Goal: Contribute content: Add original content to the website for others to see

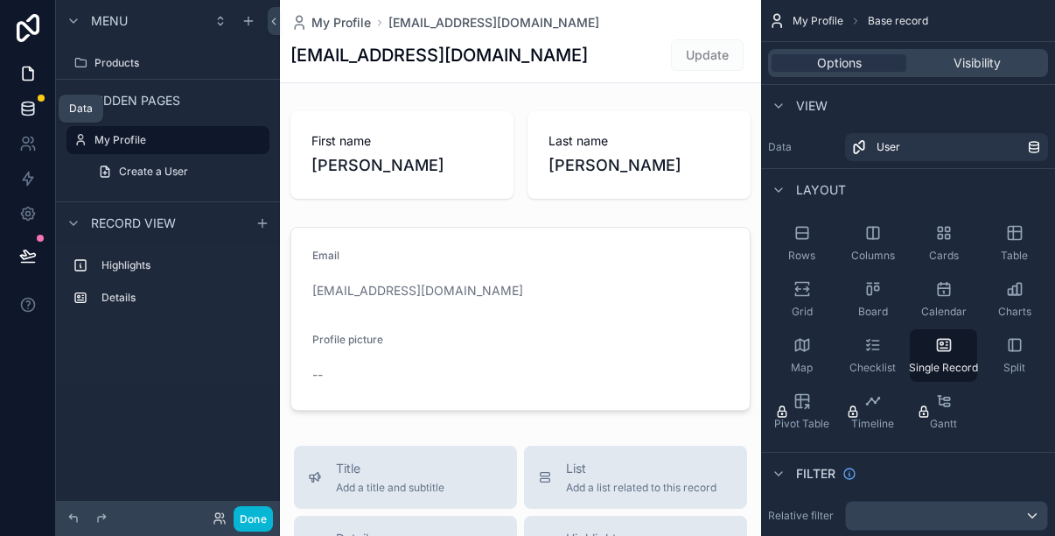
click at [33, 108] on icon at bounding box center [27, 107] width 11 height 7
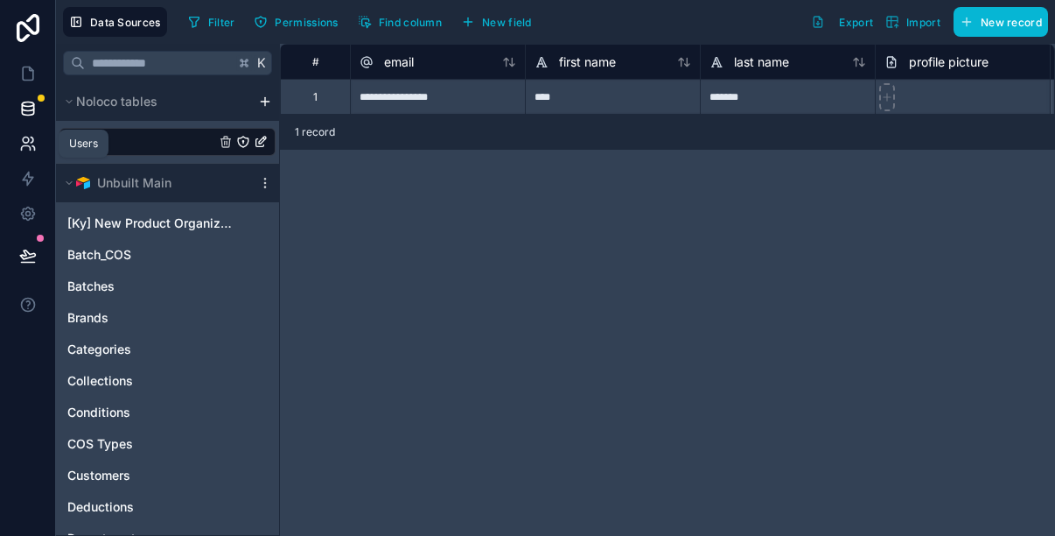
click at [32, 146] on icon at bounding box center [33, 148] width 3 height 4
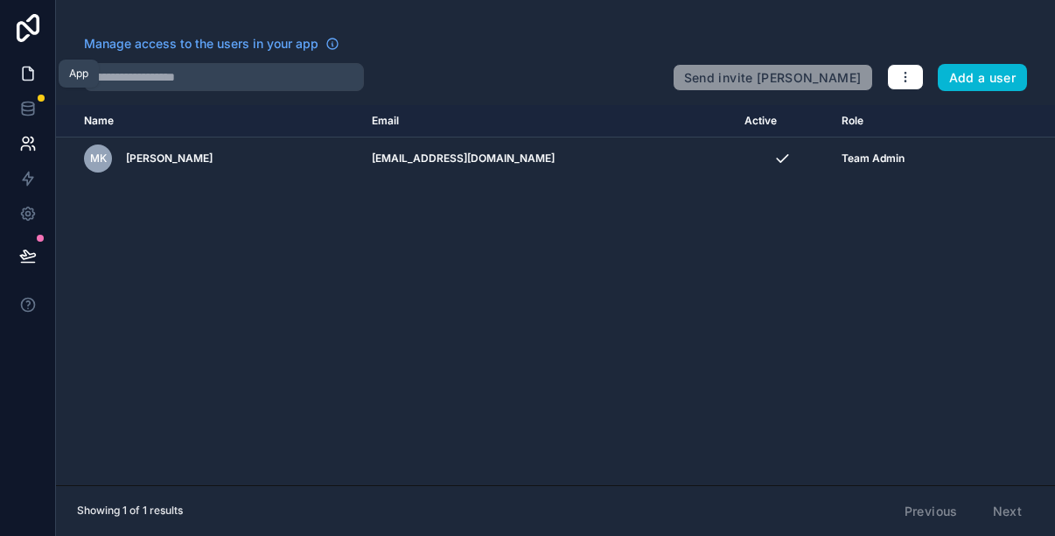
click at [26, 78] on icon at bounding box center [28, 74] width 18 height 18
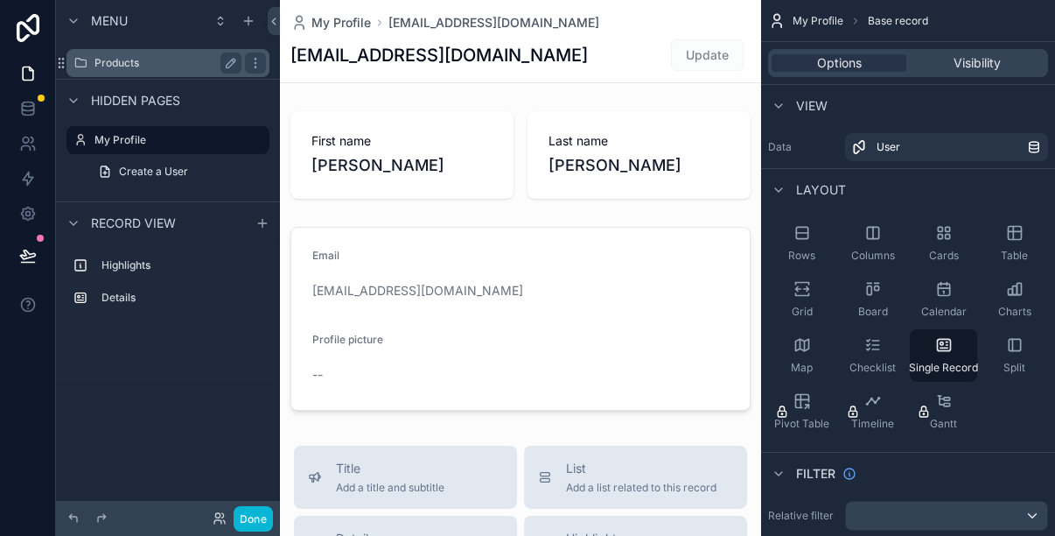
click at [121, 64] on label "Products" at bounding box center [165, 63] width 140 height 14
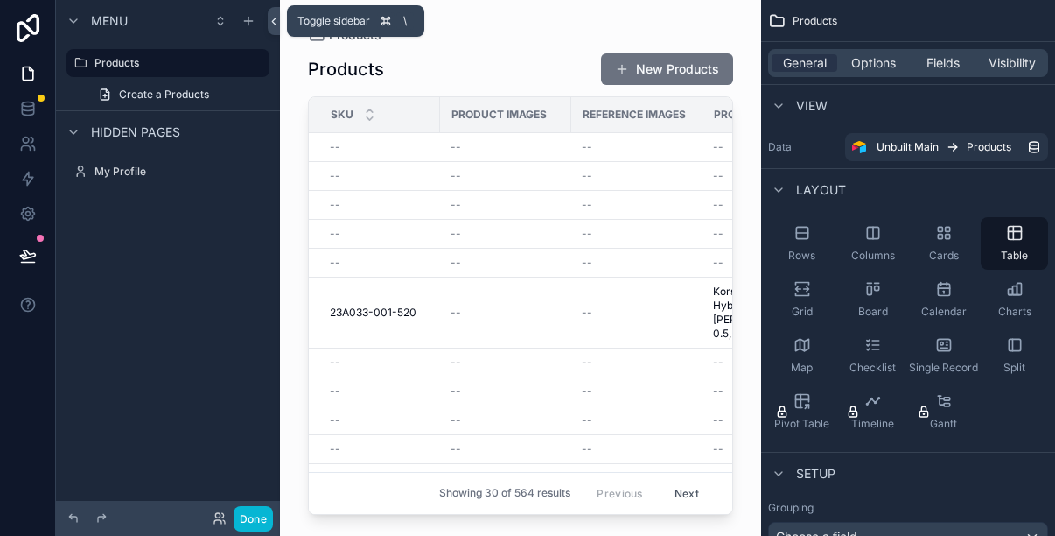
click at [275, 16] on icon at bounding box center [274, 21] width 12 height 13
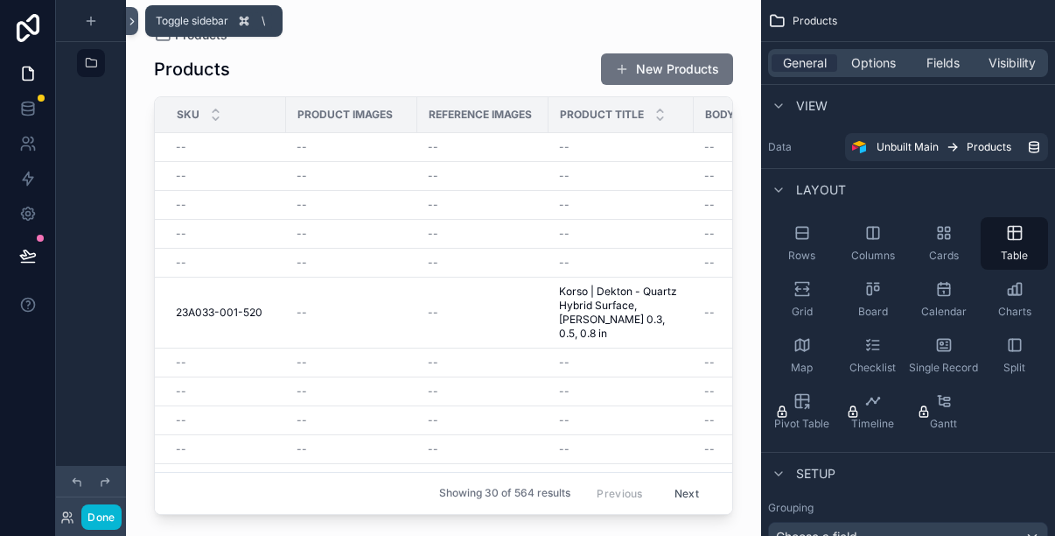
click at [131, 18] on icon at bounding box center [132, 21] width 12 height 13
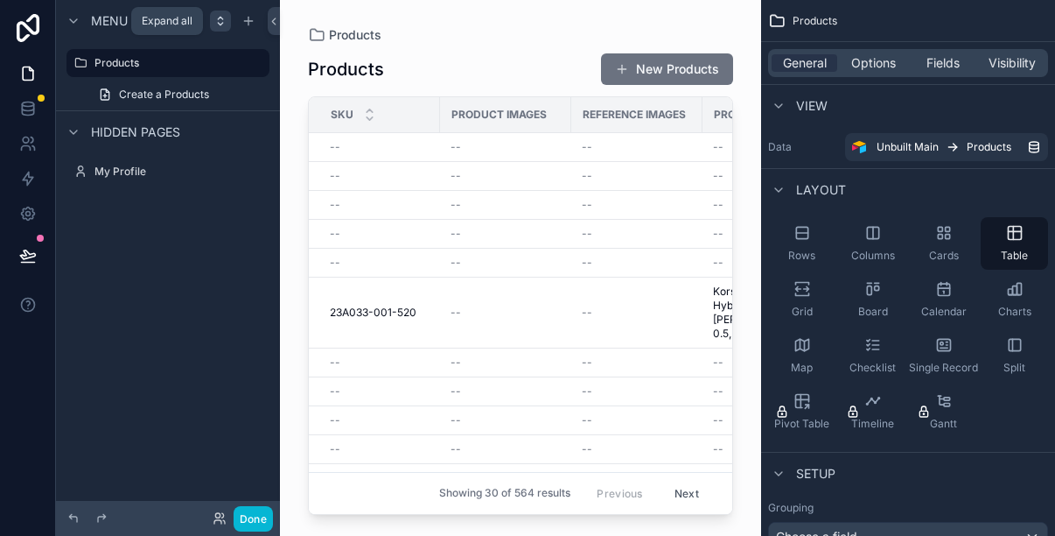
click at [221, 24] on icon "scrollable content" at bounding box center [220, 24] width 4 height 3
click at [879, 65] on span "Options" at bounding box center [873, 63] width 45 height 18
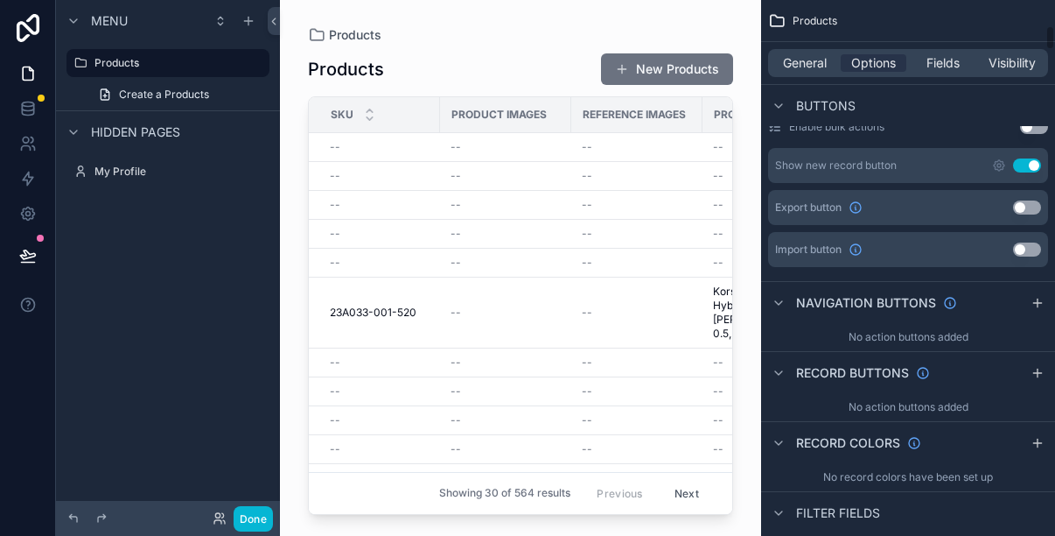
scroll to position [547, 0]
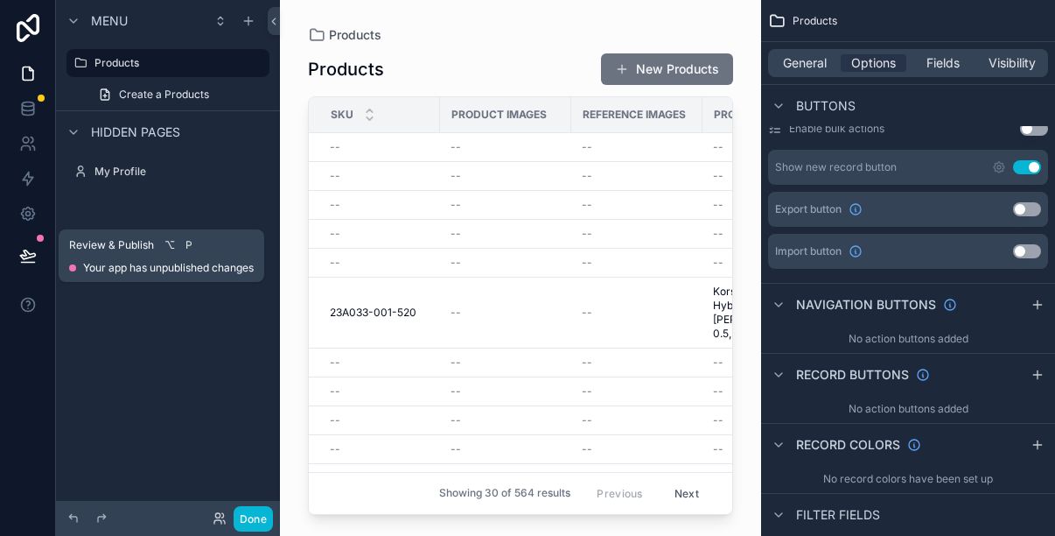
click at [26, 255] on icon at bounding box center [28, 256] width 18 height 18
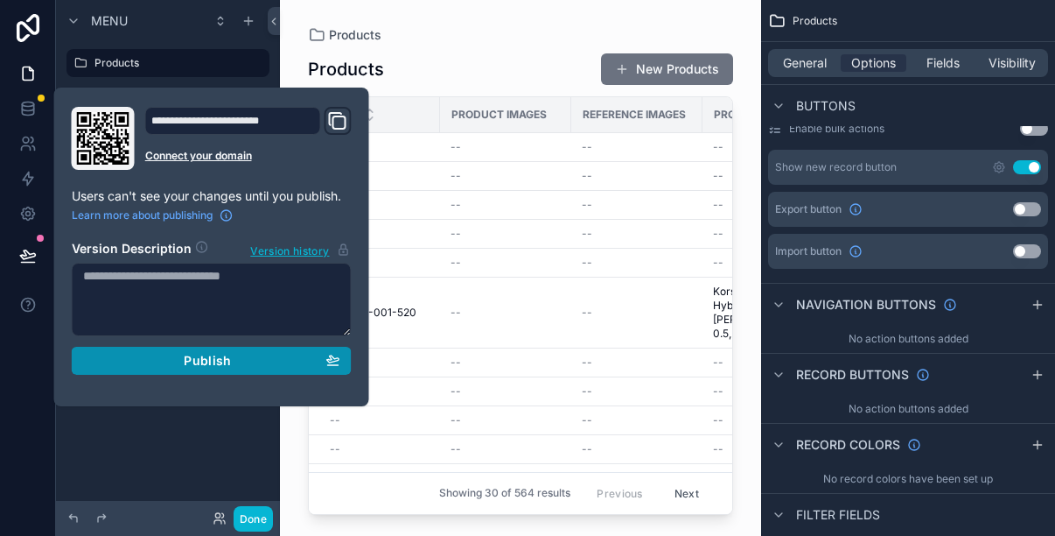
click at [219, 366] on span "Publish" at bounding box center [207, 361] width 47 height 16
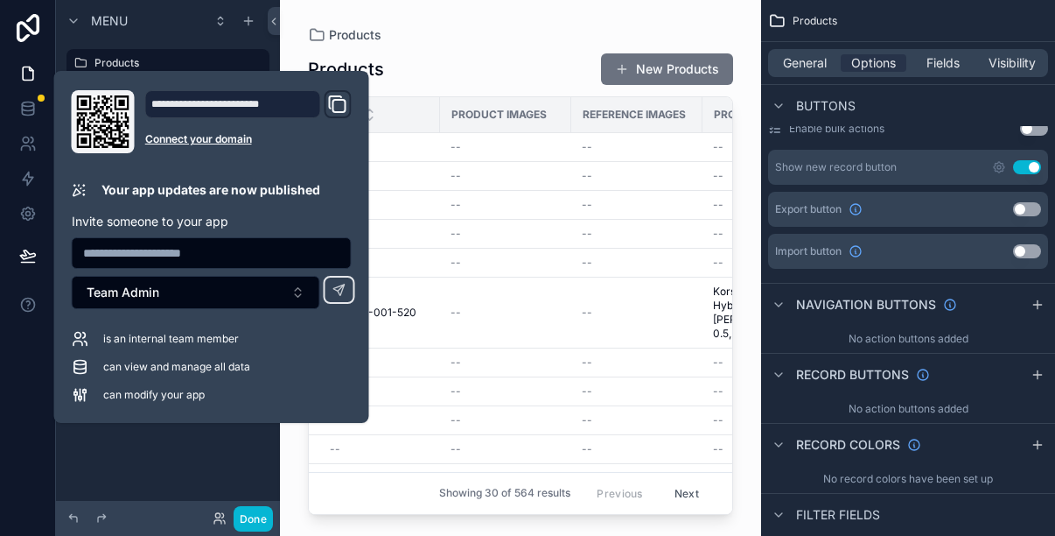
click at [305, 105] on div "**********" at bounding box center [233, 104] width 176 height 28
drag, startPoint x: 287, startPoint y: 102, endPoint x: 195, endPoint y: 94, distance: 92.2
click at [195, 94] on div "**********" at bounding box center [233, 104] width 176 height 28
click at [340, 105] on icon "Domain and Custom Link" at bounding box center [337, 104] width 21 height 21
click at [338, 103] on icon "Domain and Custom Link" at bounding box center [337, 104] width 21 height 21
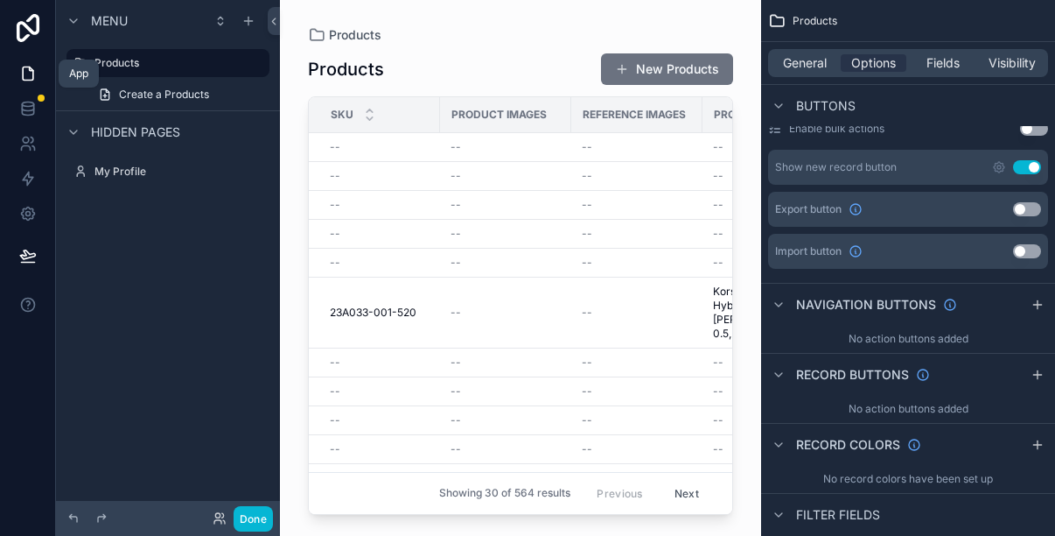
click at [36, 68] on icon at bounding box center [28, 74] width 18 height 18
click at [249, 21] on icon "scrollable content" at bounding box center [249, 21] width 0 height 8
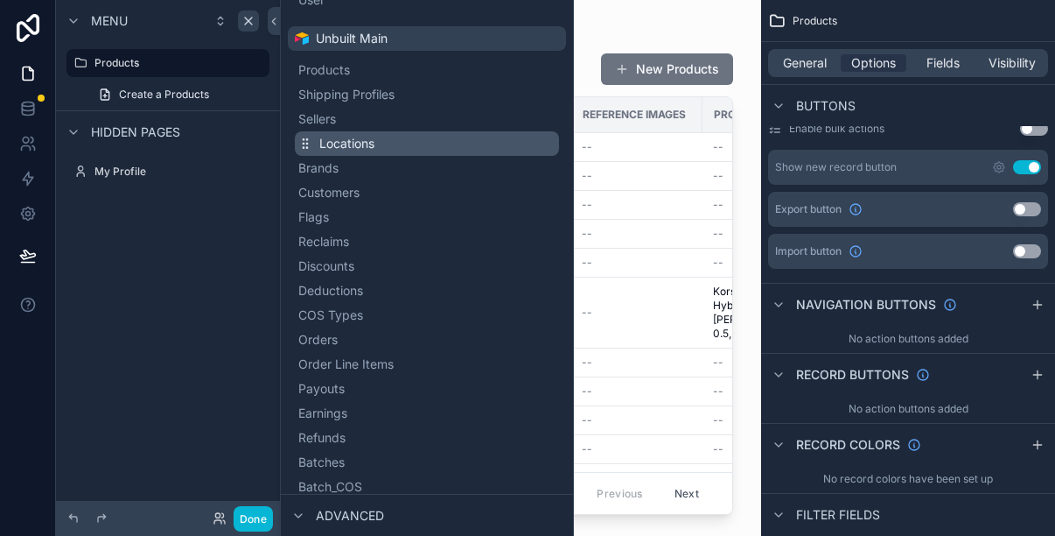
scroll to position [152, 0]
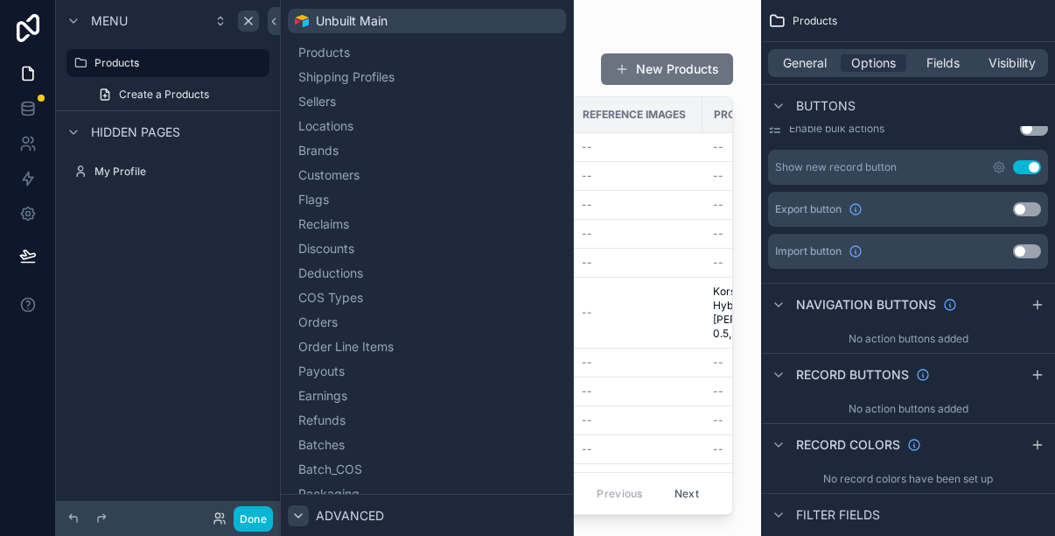
click at [297, 513] on icon at bounding box center [298, 515] width 14 height 14
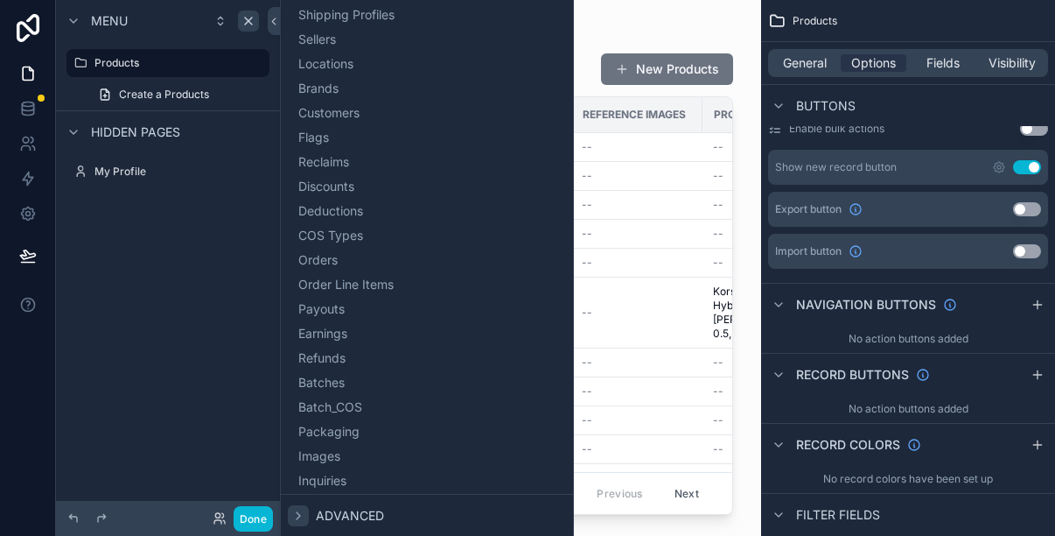
click at [302, 515] on icon at bounding box center [298, 515] width 14 height 14
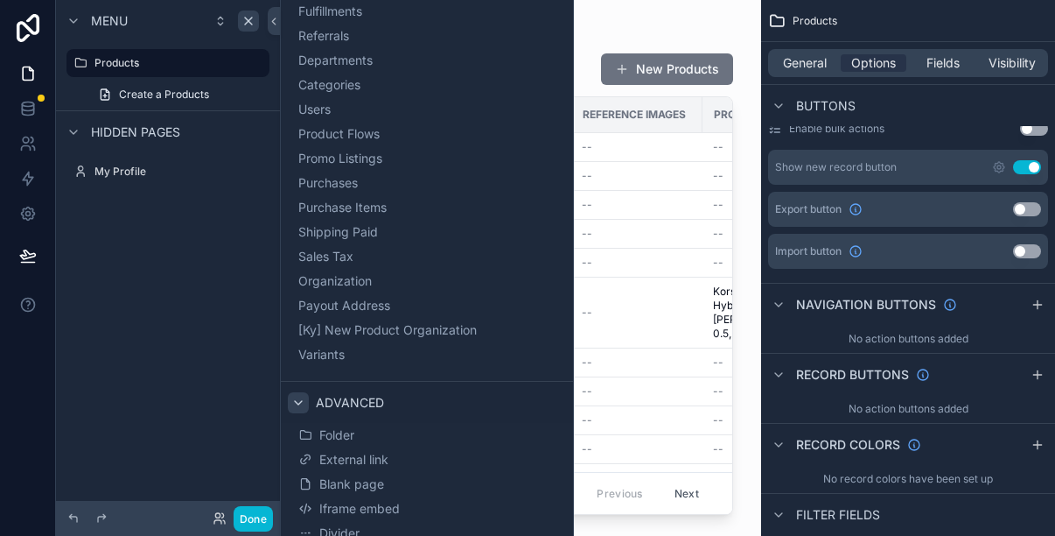
scroll to position [884, 0]
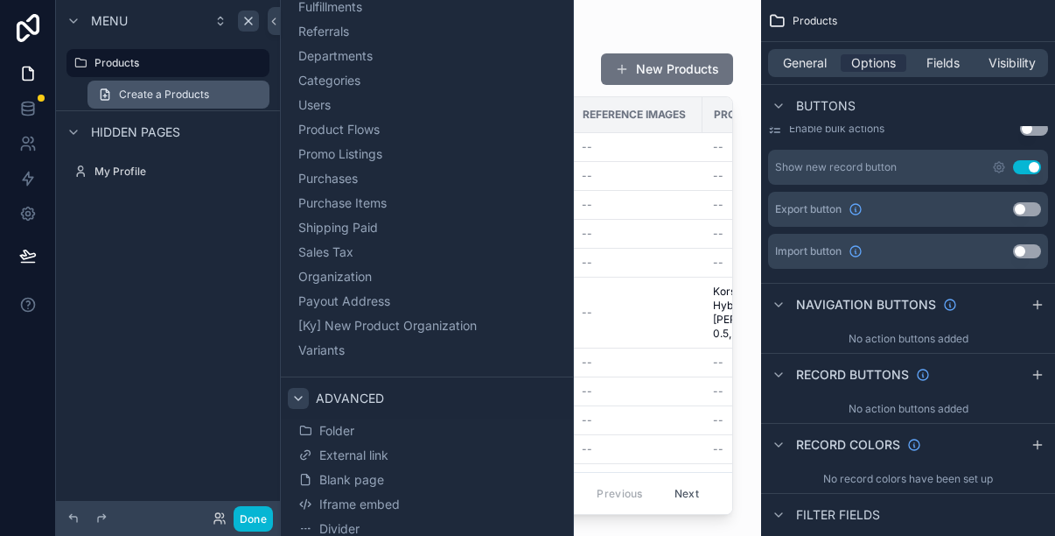
click at [139, 97] on span "Create a Products" at bounding box center [164, 95] width 90 height 14
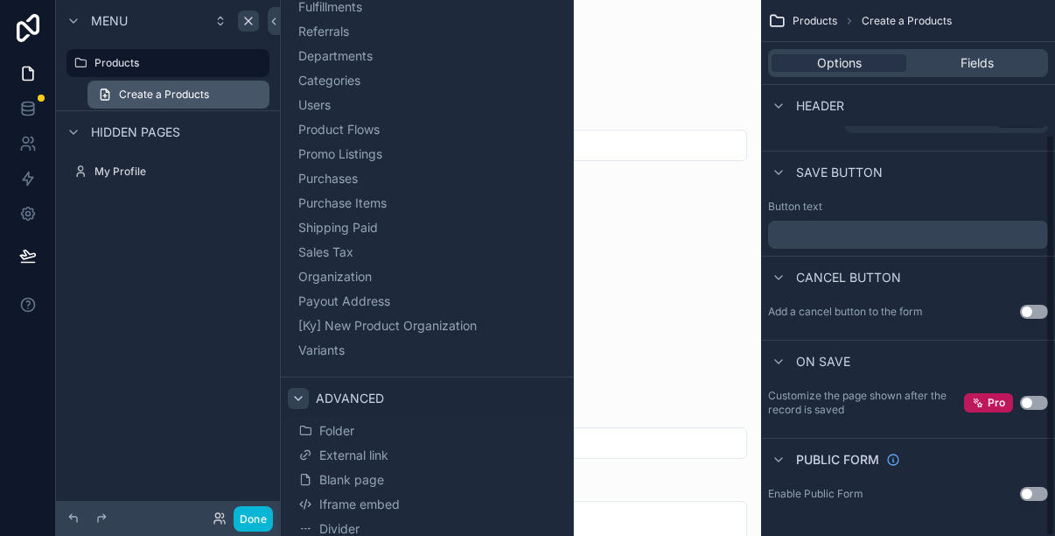
scroll to position [179, 0]
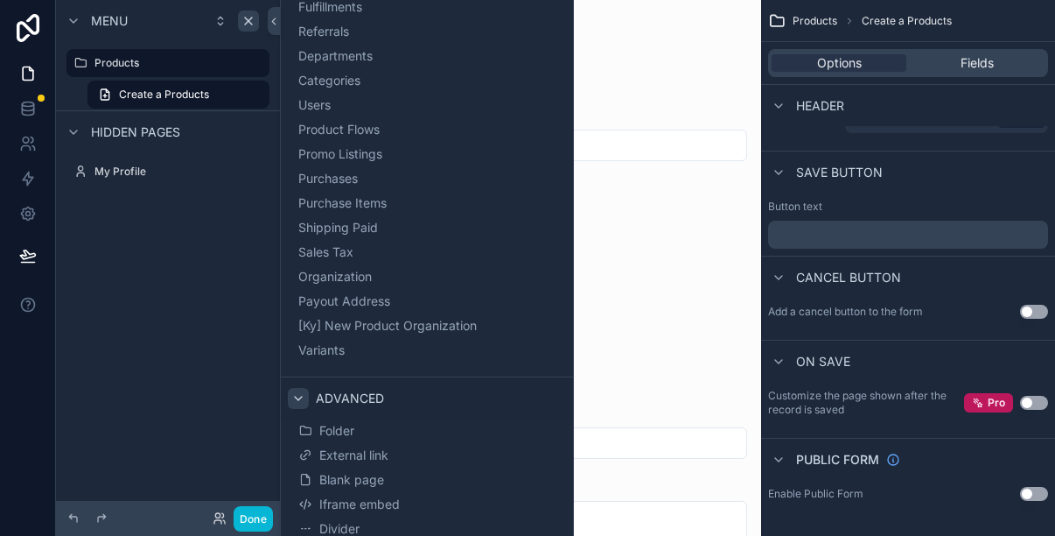
click at [603, 190] on div "Product Images" at bounding box center [520, 188] width 453 height 18
click at [272, 22] on icon at bounding box center [274, 21] width 12 height 13
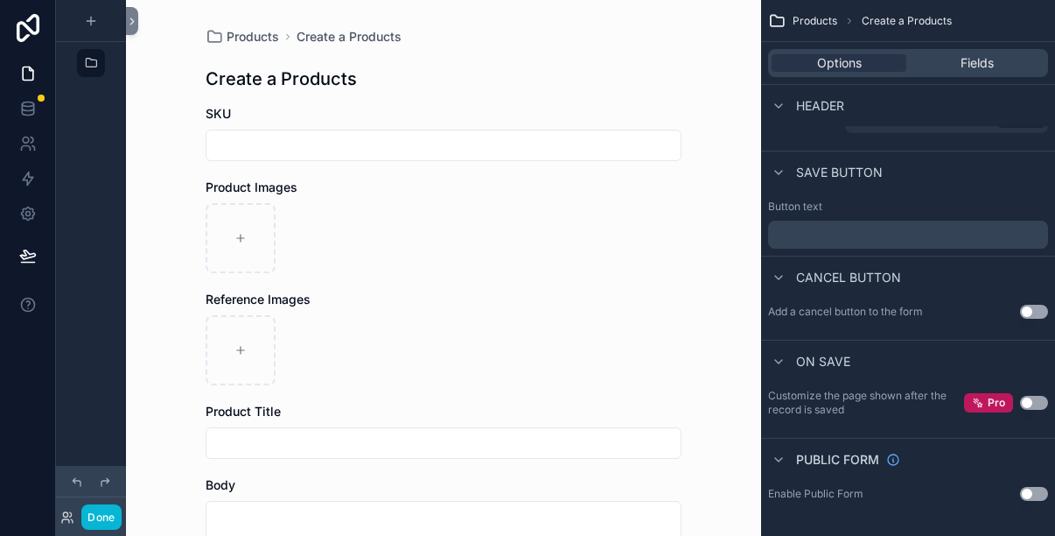
click at [257, 149] on input "scrollable content" at bounding box center [444, 145] width 474 height 25
click at [243, 239] on icon "scrollable content" at bounding box center [241, 238] width 12 height 12
type input "**********"
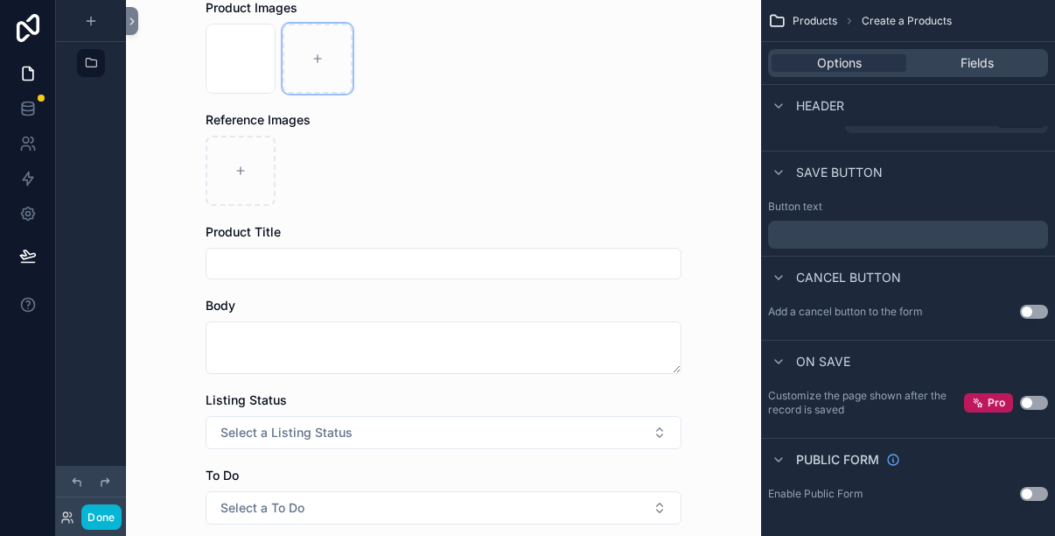
scroll to position [0, 0]
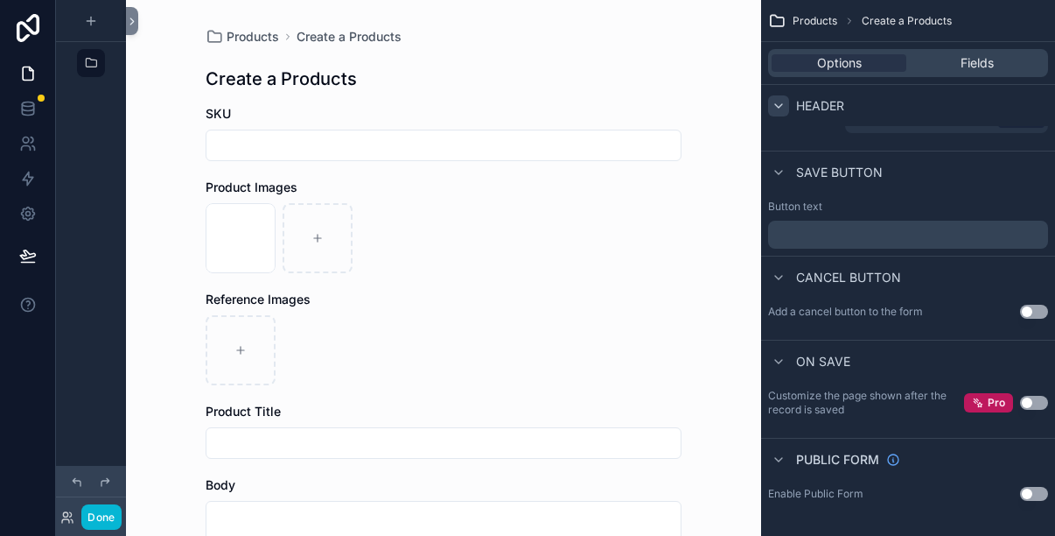
click at [777, 106] on icon "scrollable content" at bounding box center [779, 106] width 14 height 14
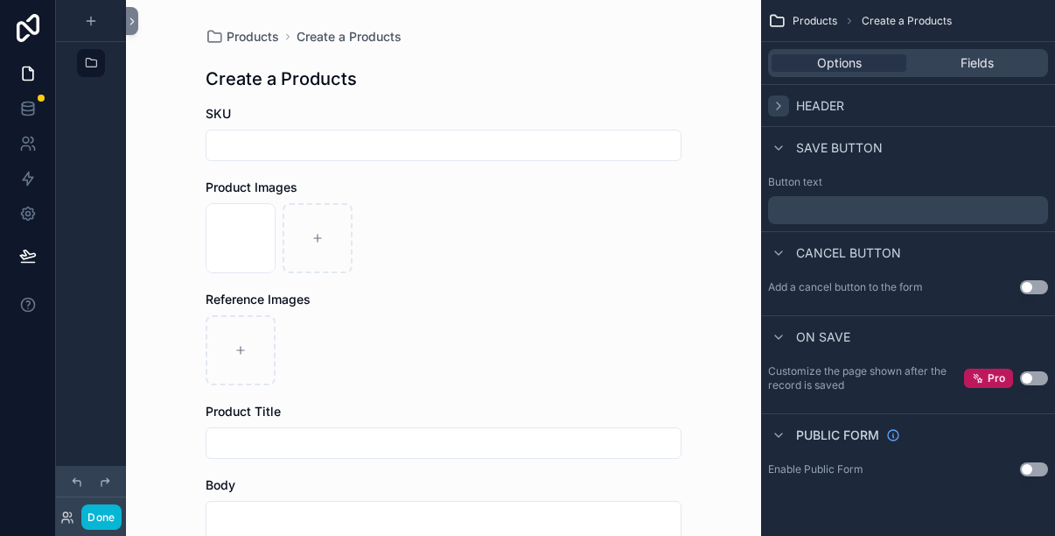
click at [781, 105] on icon "scrollable content" at bounding box center [779, 105] width 4 height 7
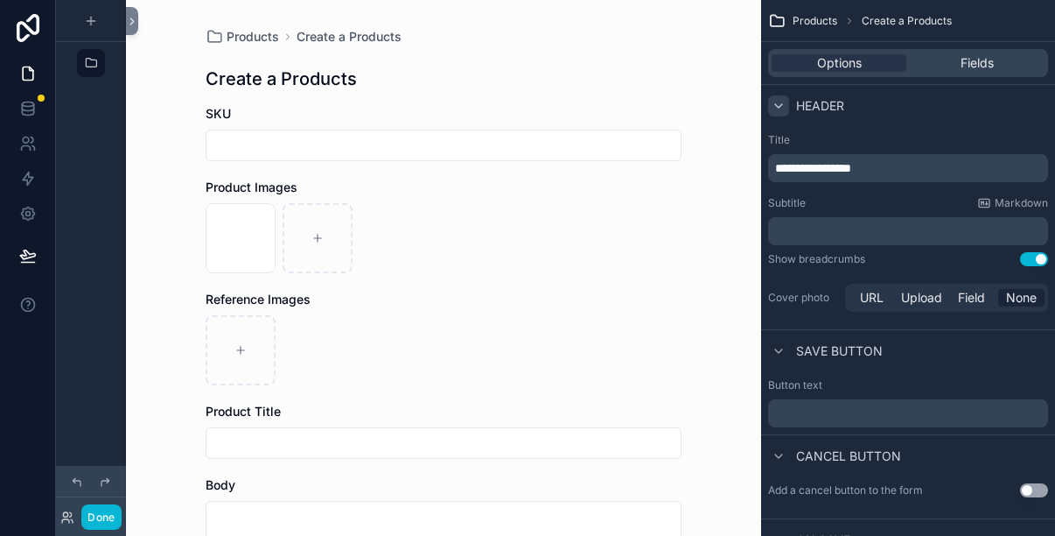
click at [781, 105] on icon "scrollable content" at bounding box center [778, 106] width 7 height 4
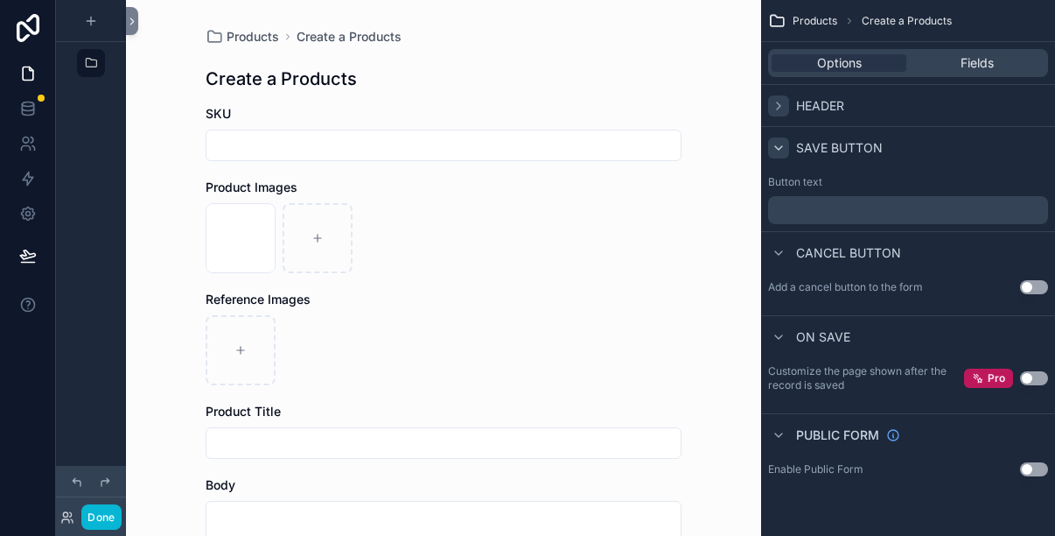
click at [779, 141] on icon "scrollable content" at bounding box center [779, 148] width 14 height 14
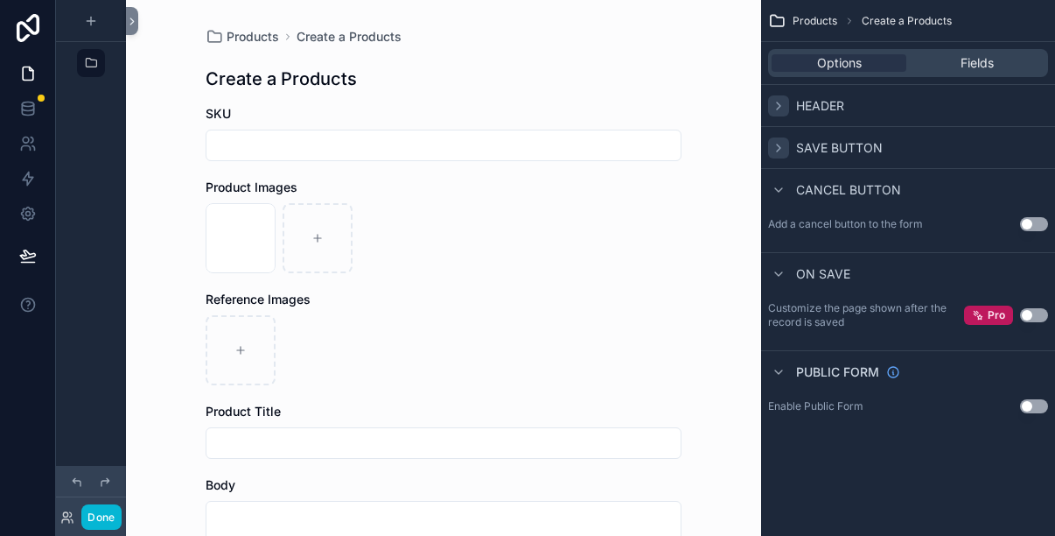
click at [779, 141] on icon "scrollable content" at bounding box center [779, 148] width 14 height 14
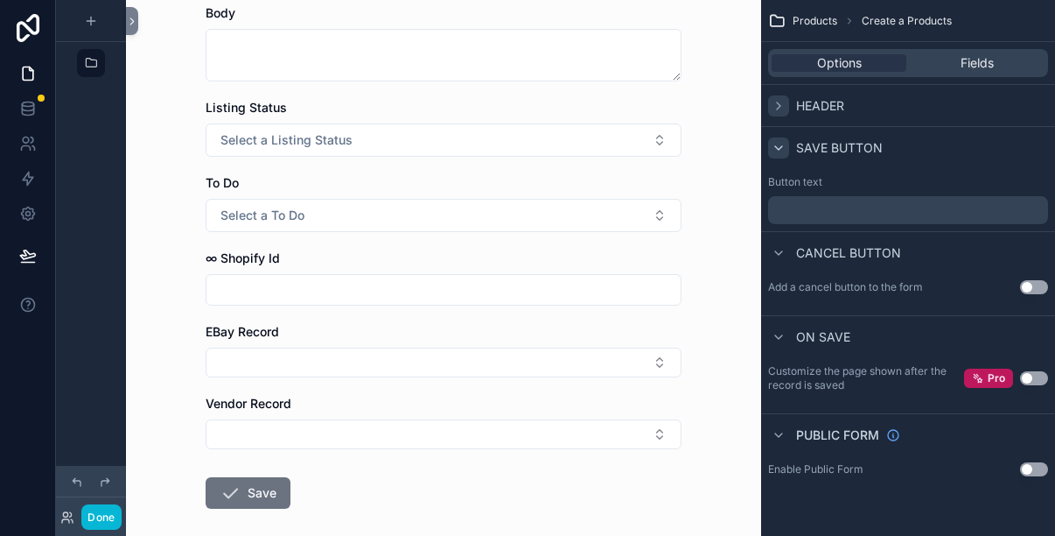
scroll to position [557, 0]
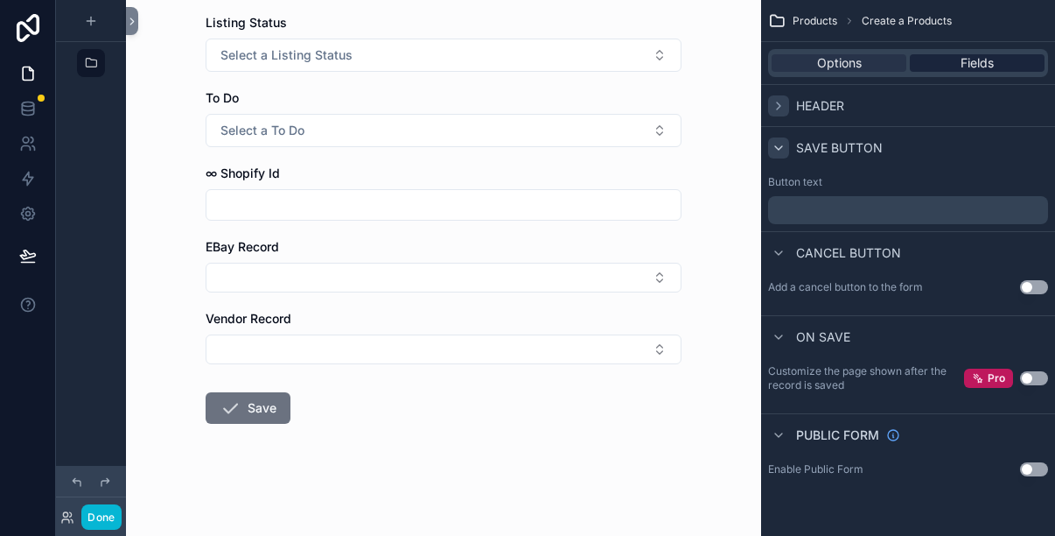
click at [968, 60] on span "Fields" at bounding box center [977, 63] width 33 height 18
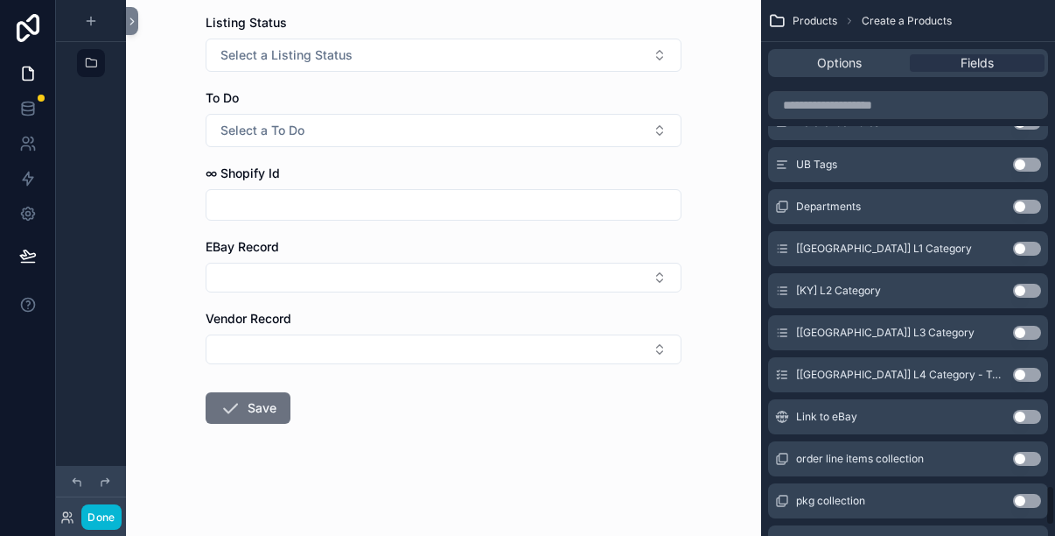
scroll to position [6350, 0]
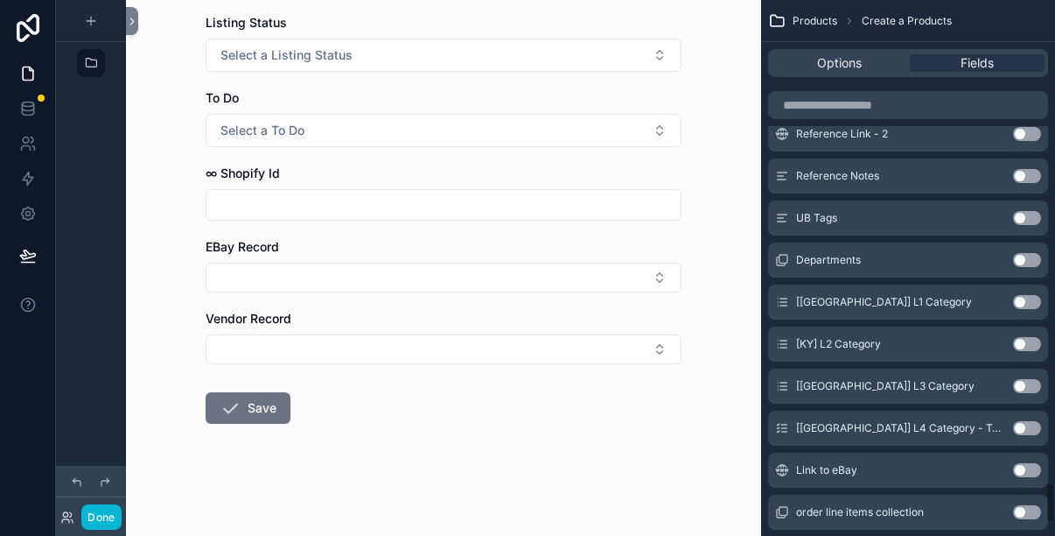
click at [637, 410] on form "SKU Product Images block_blk .jpg Reference Images Product Title Body Listing S…" at bounding box center [444, 41] width 476 height 987
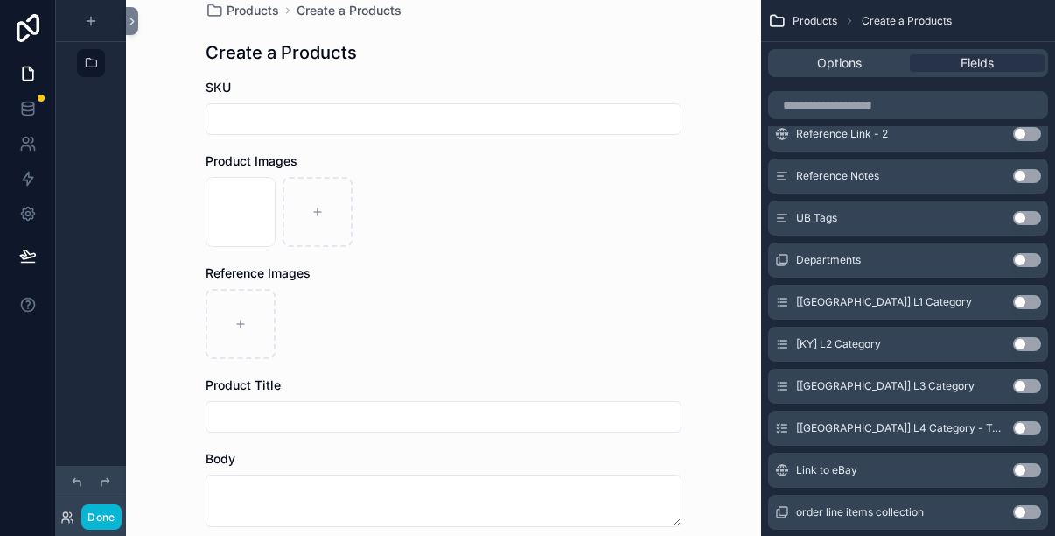
scroll to position [0, 0]
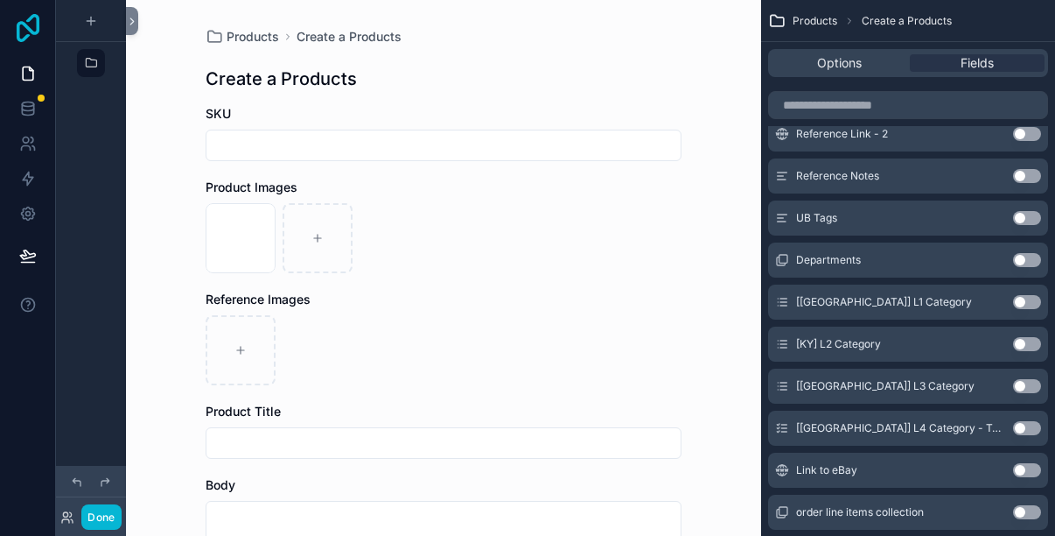
click at [27, 23] on icon at bounding box center [28, 28] width 35 height 28
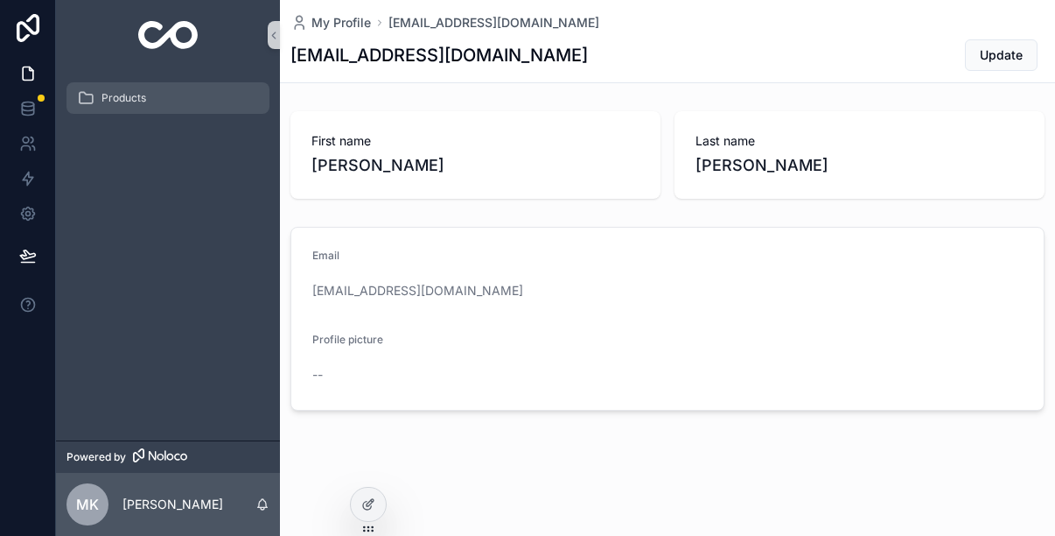
click at [165, 93] on div "Products" at bounding box center [168, 98] width 182 height 28
